Goal: Task Accomplishment & Management: Manage account settings

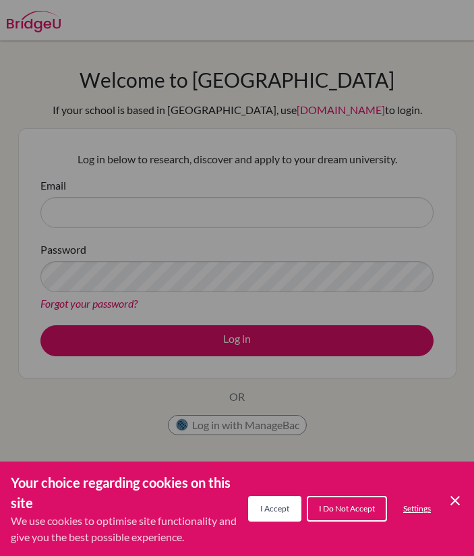
click at [273, 512] on span "I Accept" at bounding box center [274, 508] width 29 height 10
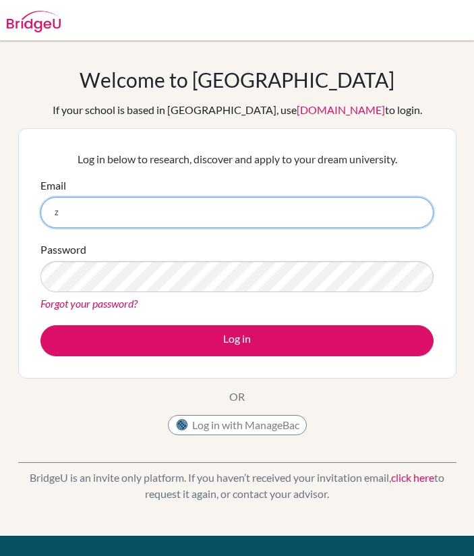
click at [156, 198] on input "z" at bounding box center [236, 212] width 393 height 31
type input "z"
paste input "[EMAIL_ADDRESS][DOMAIN_NAME]"
type input "[EMAIL_ADDRESS][DOMAIN_NAME]"
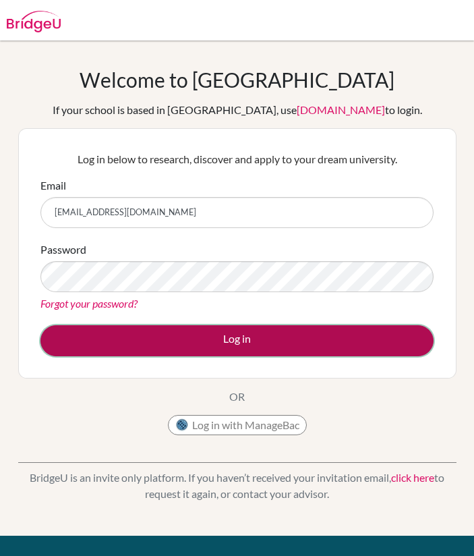
click at [214, 343] on button "Log in" at bounding box center [236, 340] width 393 height 31
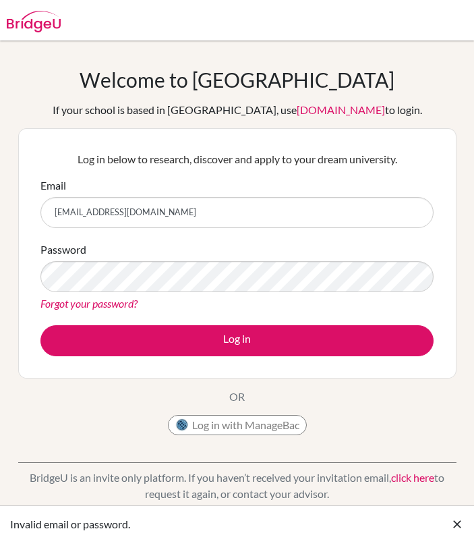
click at [104, 308] on link "Forgot your password?" at bounding box center [88, 303] width 97 height 13
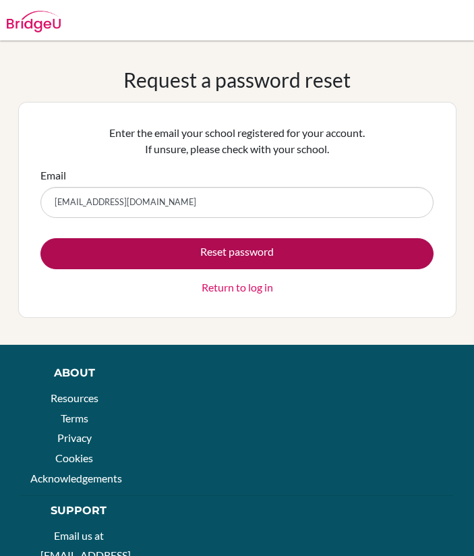
type input "[EMAIL_ADDRESS][DOMAIN_NAME]"
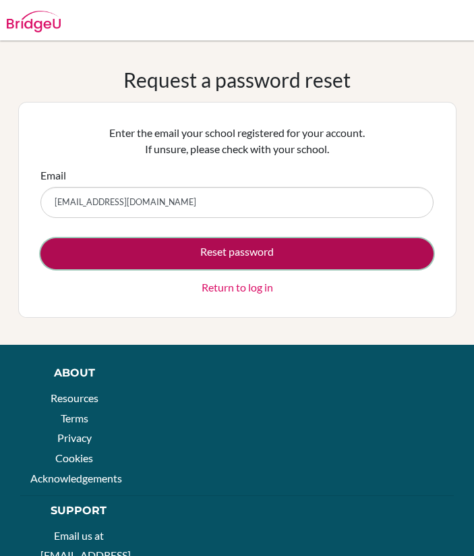
click at [195, 260] on button "Reset password" at bounding box center [236, 253] width 393 height 31
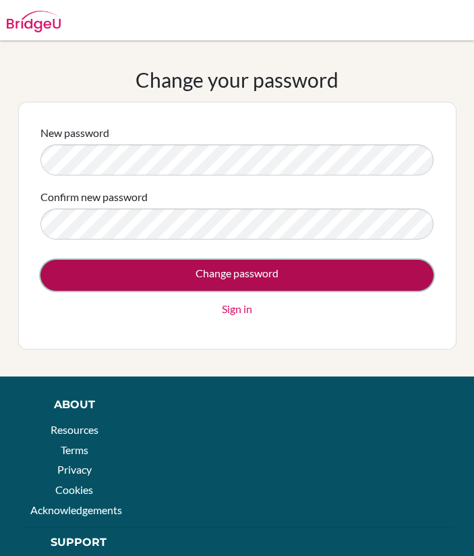
click at [224, 274] on input "Change password" at bounding box center [236, 275] width 393 height 31
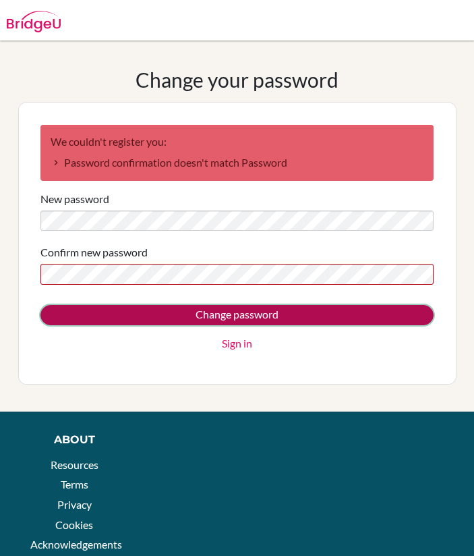
click at [225, 318] on input "Change password" at bounding box center [236, 315] width 393 height 20
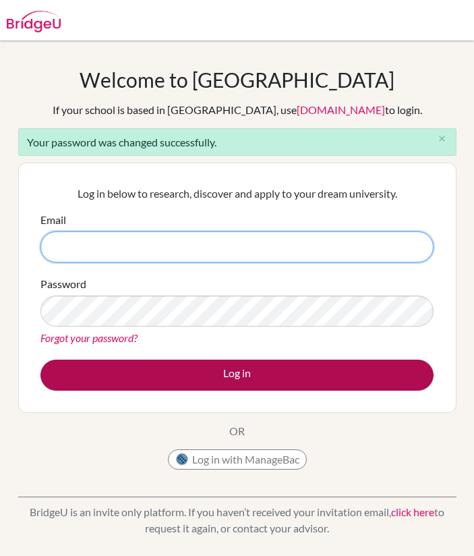
type input "[EMAIL_ADDRESS][DOMAIN_NAME]"
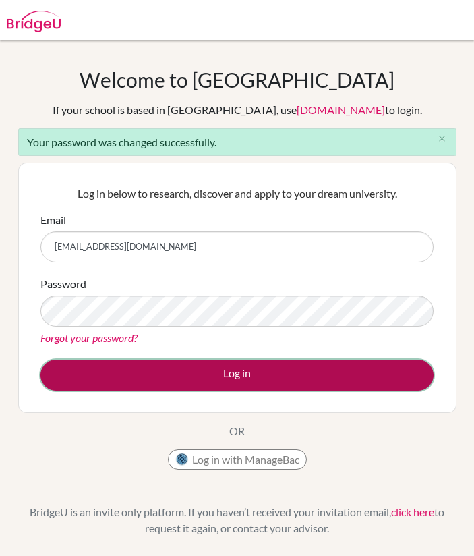
click at [168, 371] on button "Log in" at bounding box center [236, 374] width 393 height 31
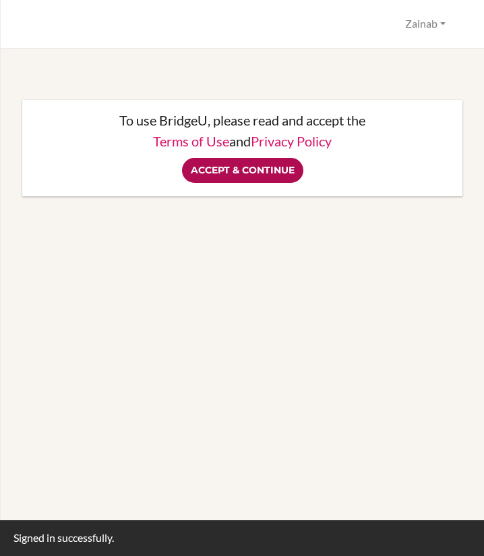
click at [265, 166] on input "Accept & Continue" at bounding box center [242, 170] width 121 height 25
